Goal: Information Seeking & Learning: Learn about a topic

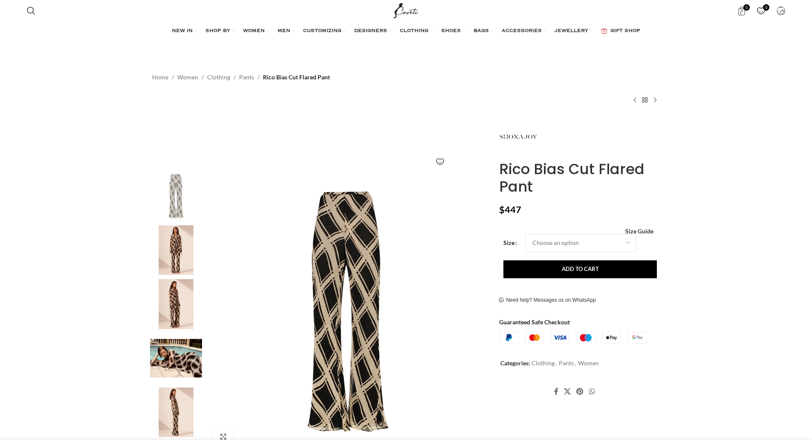
click at [336, 250] on img at bounding box center [347, 312] width 283 height 283
click at [400, 209] on img at bounding box center [406, 220] width 268 height 402
click at [335, 247] on img at bounding box center [347, 312] width 283 height 283
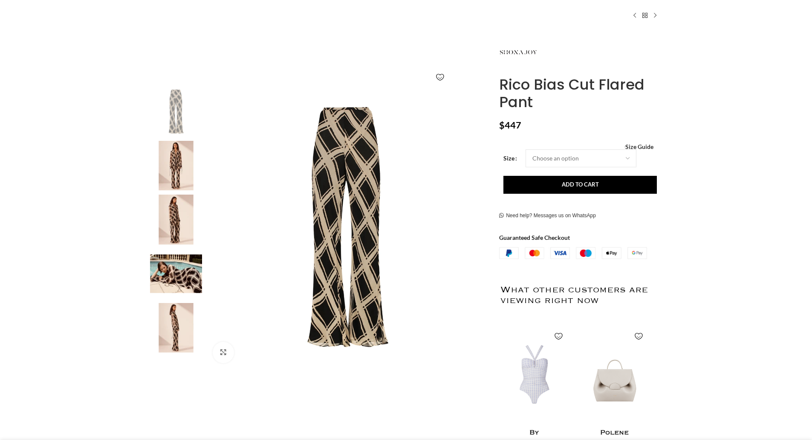
scroll to position [85, 0]
click at [173, 167] on img at bounding box center [176, 166] width 52 height 50
click at [173, 169] on img "2 / 6" at bounding box center [176, 166] width 52 height 50
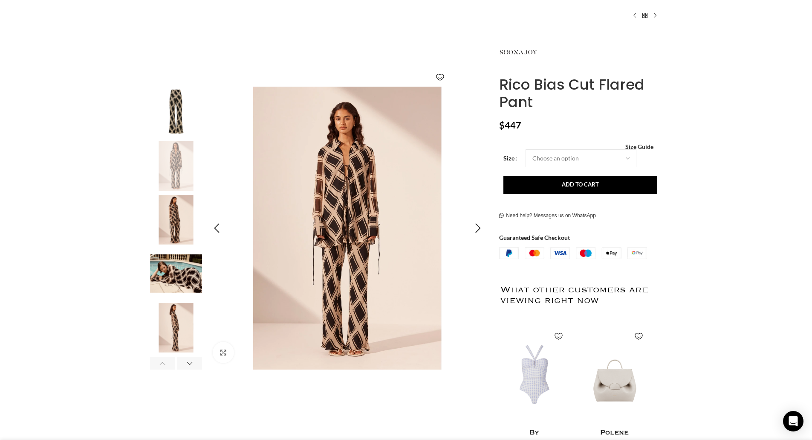
click at [298, 172] on img "2 / 6" at bounding box center [347, 228] width 283 height 283
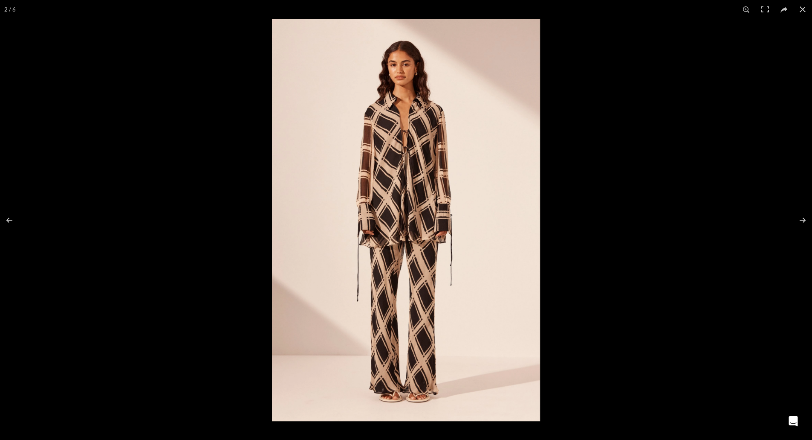
click at [407, 178] on img at bounding box center [406, 220] width 268 height 402
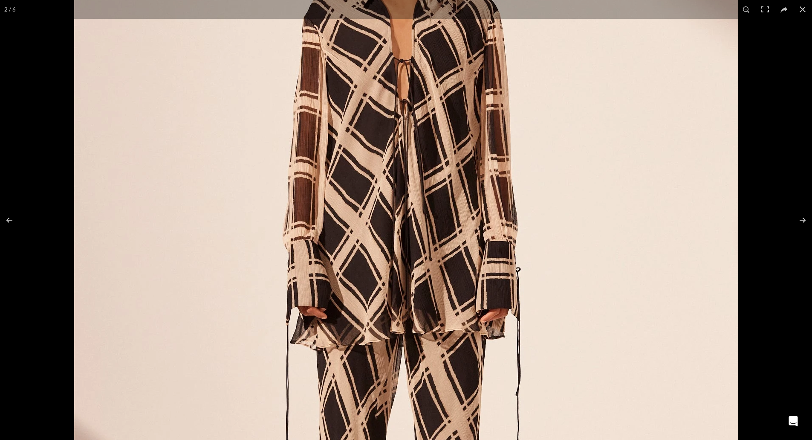
scroll to position [0, 90]
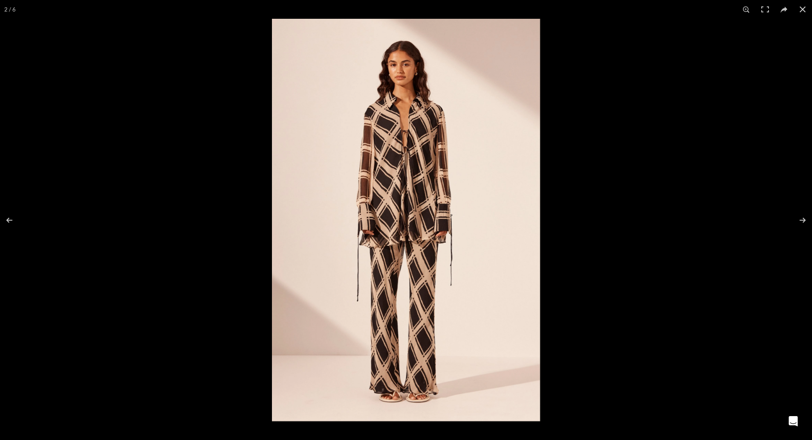
scroll to position [0, 0]
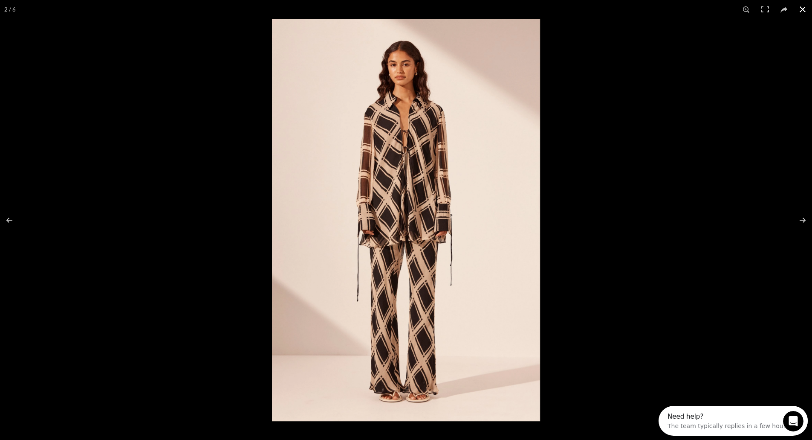
click at [220, 199] on div at bounding box center [406, 220] width 812 height 440
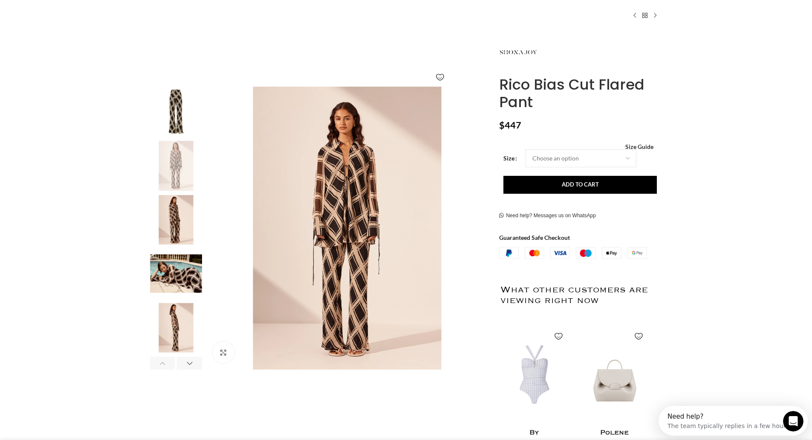
click at [180, 96] on img "1 / 6" at bounding box center [176, 112] width 52 height 50
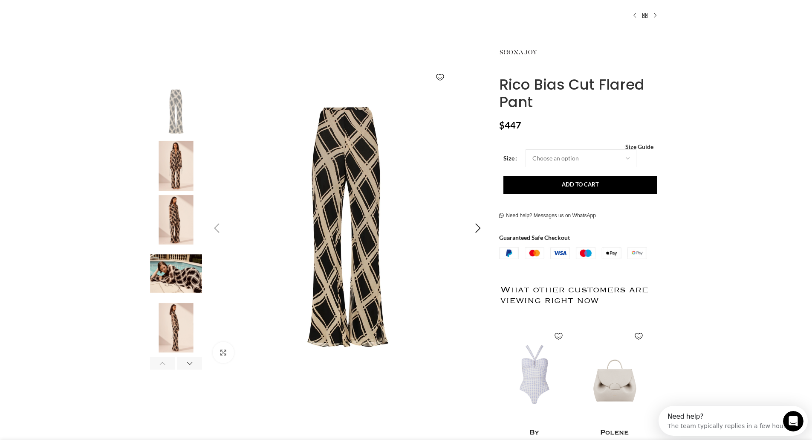
click at [385, 183] on img "1 / 6" at bounding box center [347, 228] width 283 height 283
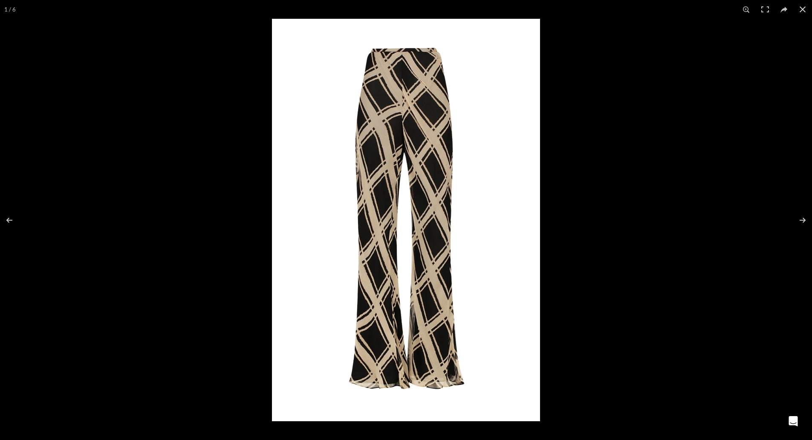
click at [408, 172] on img at bounding box center [406, 220] width 268 height 402
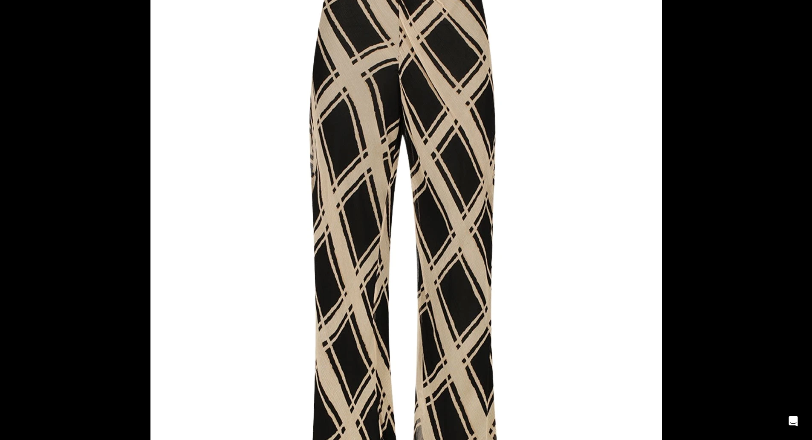
scroll to position [0, 539]
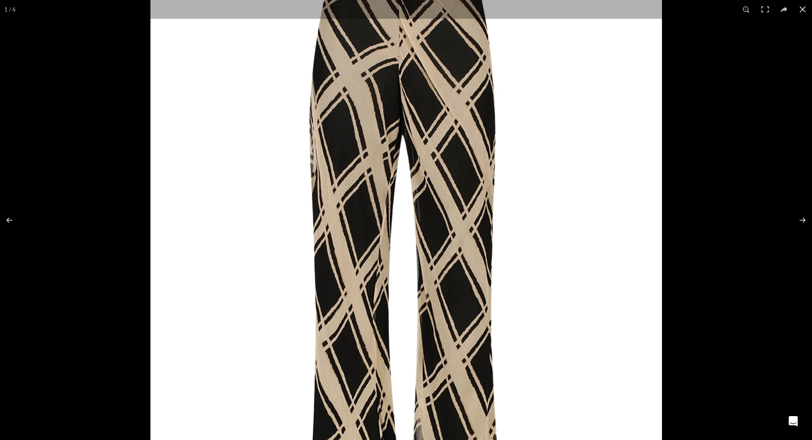
click at [402, 94] on img at bounding box center [407, 264] width 512 height 768
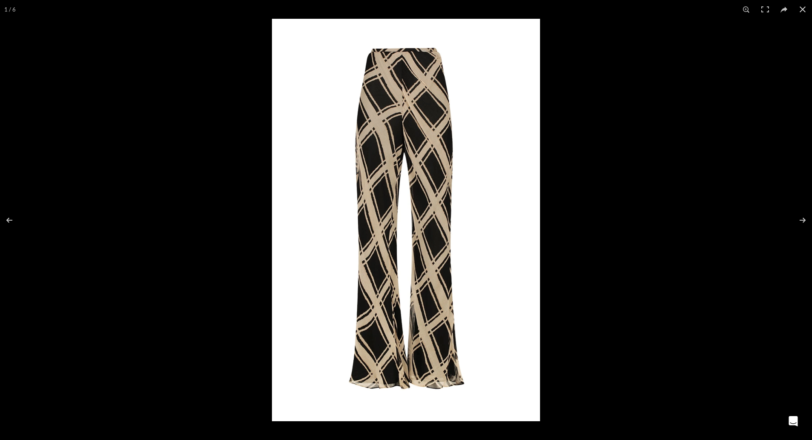
click at [180, 156] on div at bounding box center [406, 220] width 812 height 440
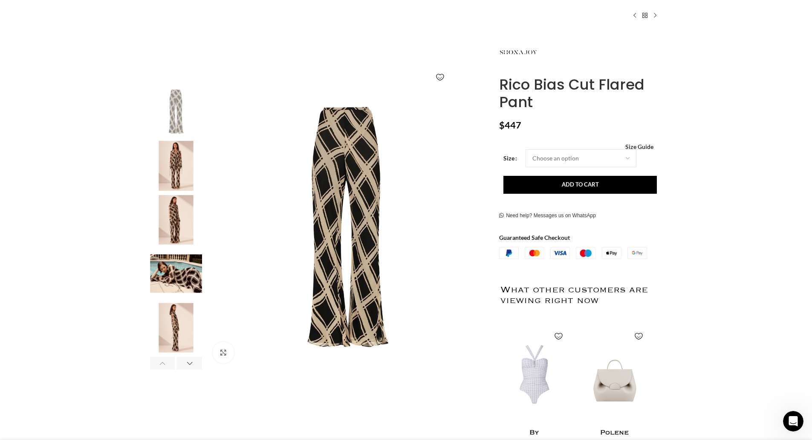
click at [160, 174] on img "2 / 6" at bounding box center [176, 166] width 52 height 50
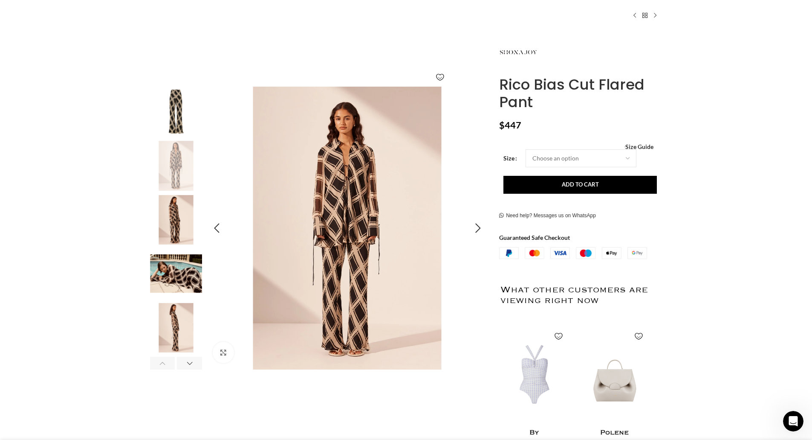
click at [287, 192] on img "2 / 6" at bounding box center [347, 228] width 283 height 283
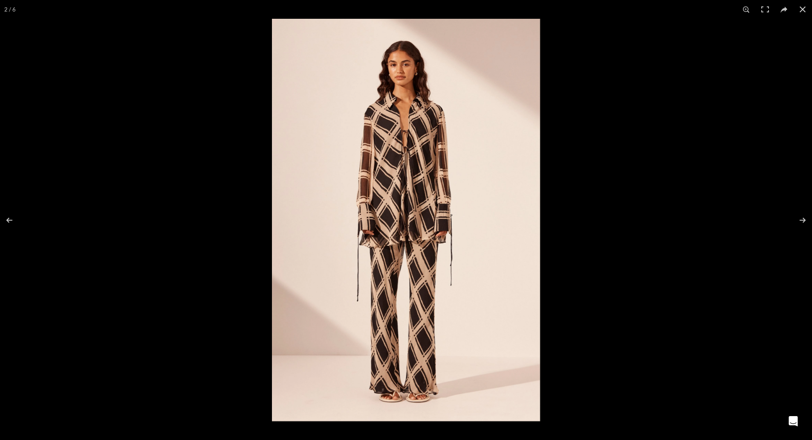
scroll to position [0, 718]
click at [403, 163] on img at bounding box center [406, 220] width 268 height 402
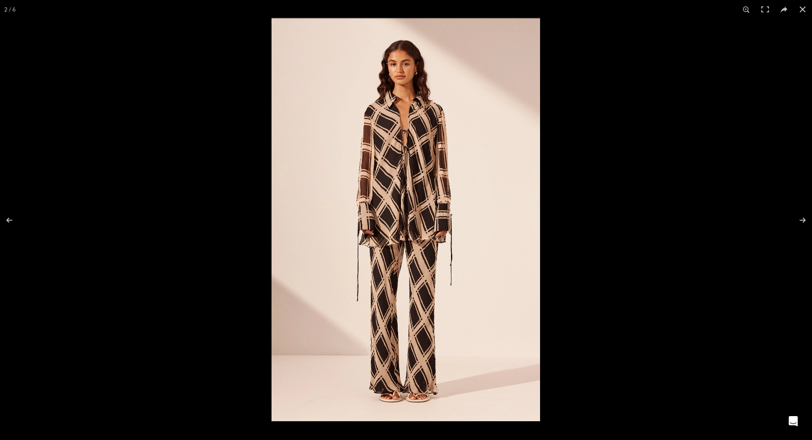
scroll to position [0, 808]
